Goal: Task Accomplishment & Management: Manage account settings

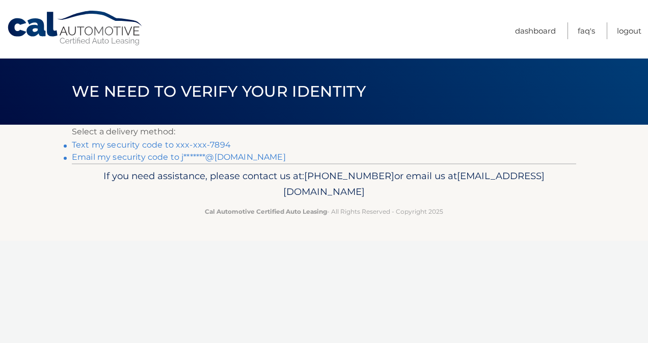
click at [188, 143] on link "Text my security code to xxx-xxx-7894" at bounding box center [151, 145] width 159 height 10
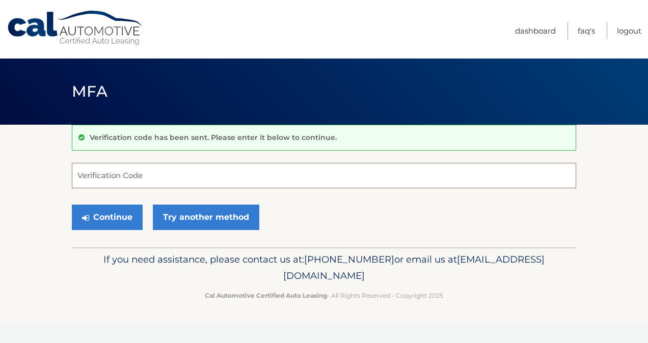
click at [148, 179] on input "Verification Code" at bounding box center [324, 175] width 504 height 25
type input "948519"
click at [112, 214] on button "Continue" at bounding box center [107, 217] width 71 height 25
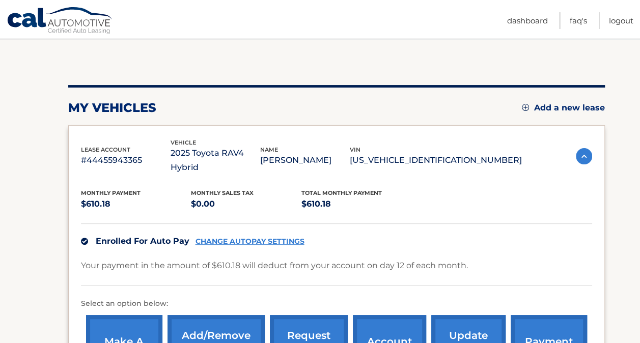
scroll to position [102, 0]
